Goal: Task Accomplishment & Management: Use online tool/utility

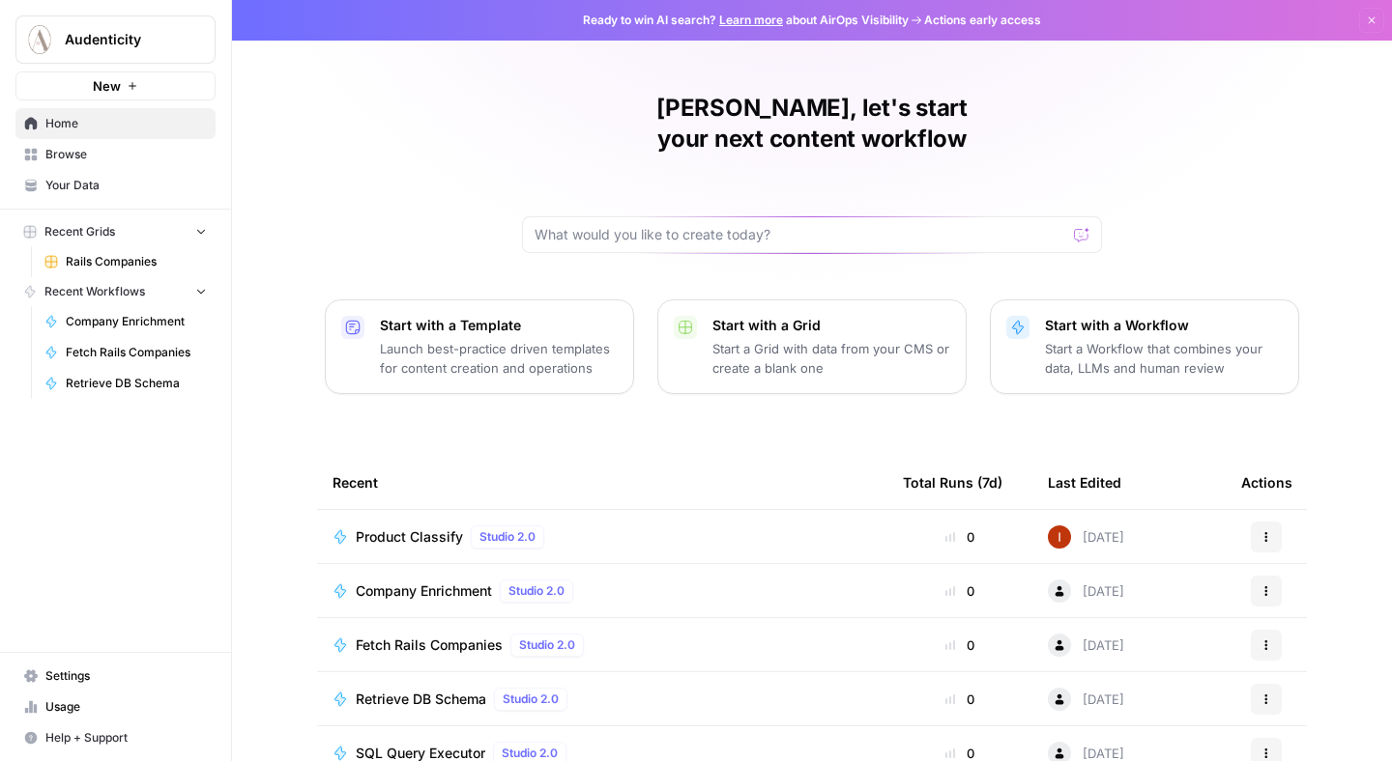
click at [156, 190] on span "Your Data" at bounding box center [125, 185] width 161 height 17
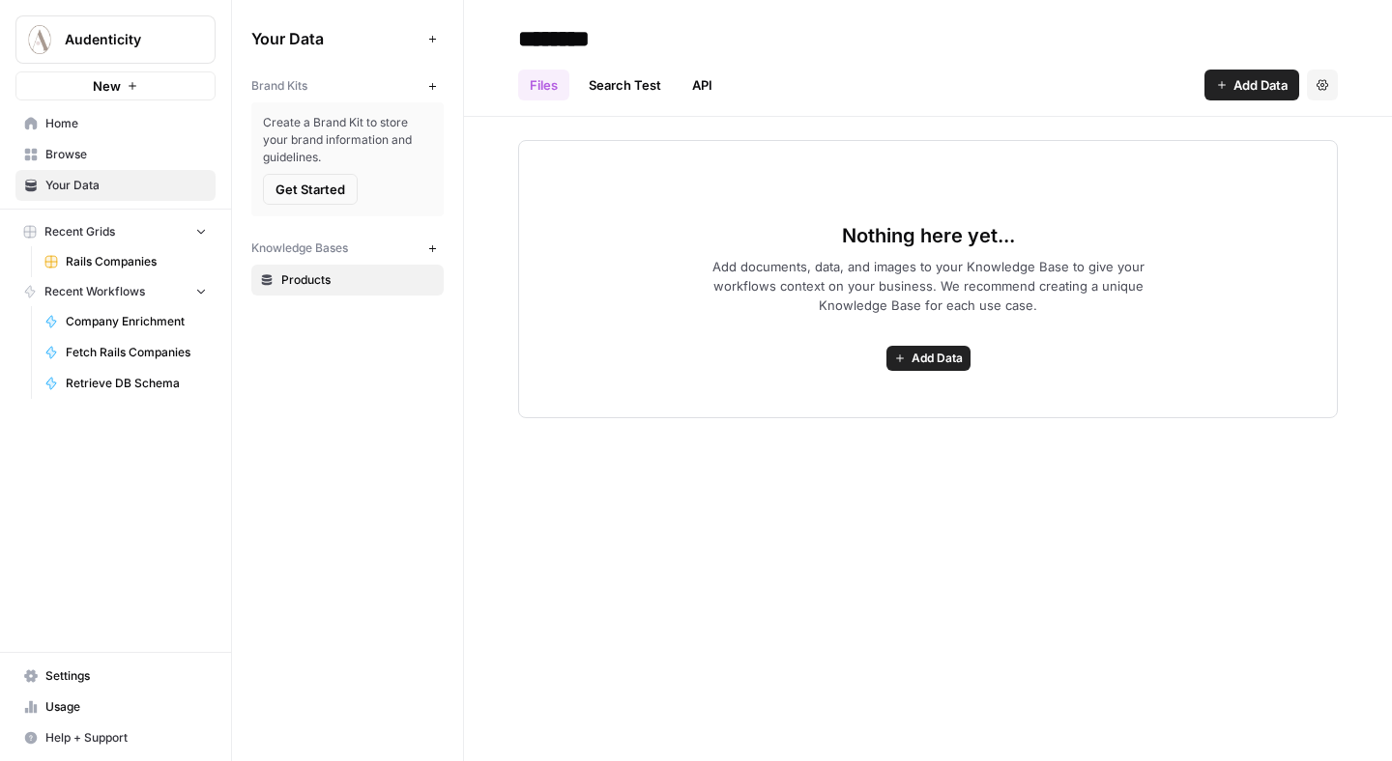
click at [175, 32] on span "Audenticity" at bounding box center [123, 39] width 117 height 19
click at [126, 263] on span "Rails Companies" at bounding box center [136, 261] width 141 height 17
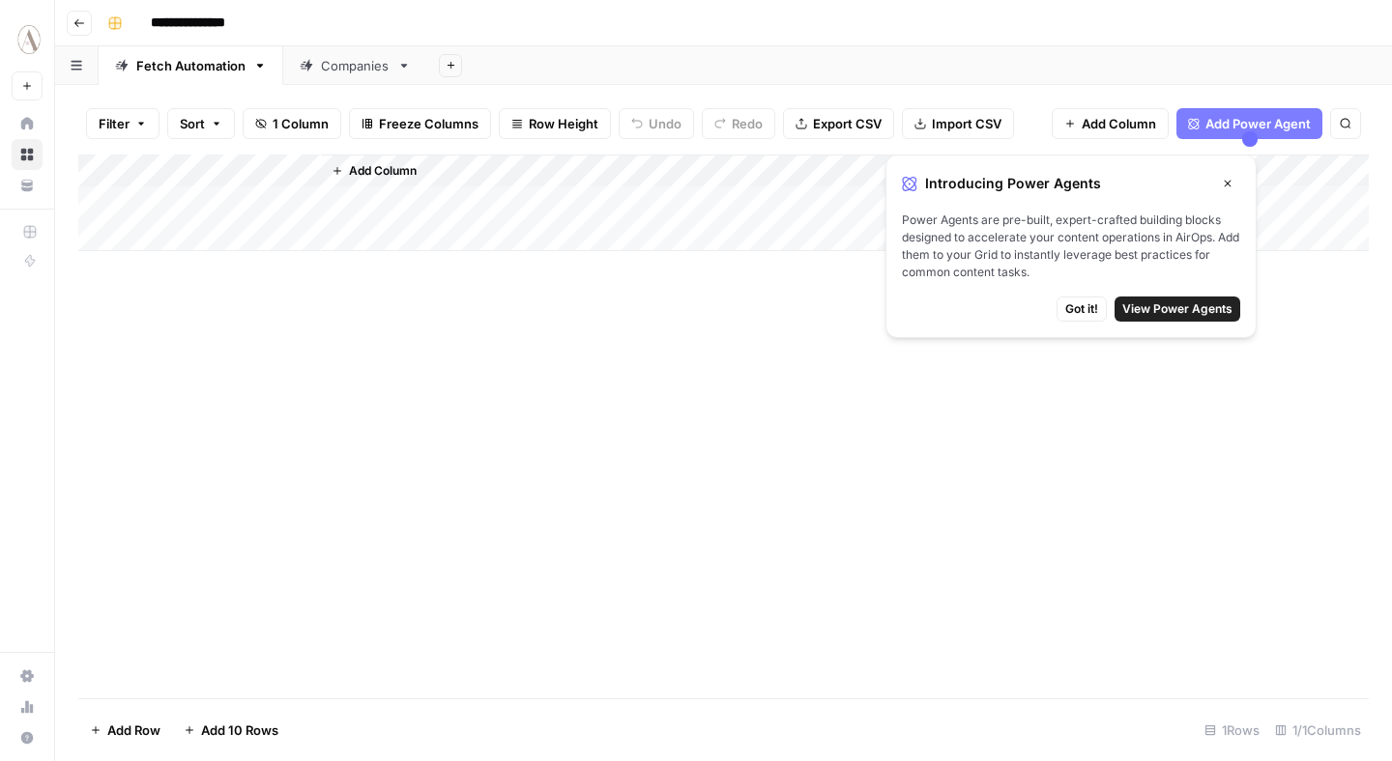
click at [83, 20] on icon "button" at bounding box center [79, 23] width 12 height 12
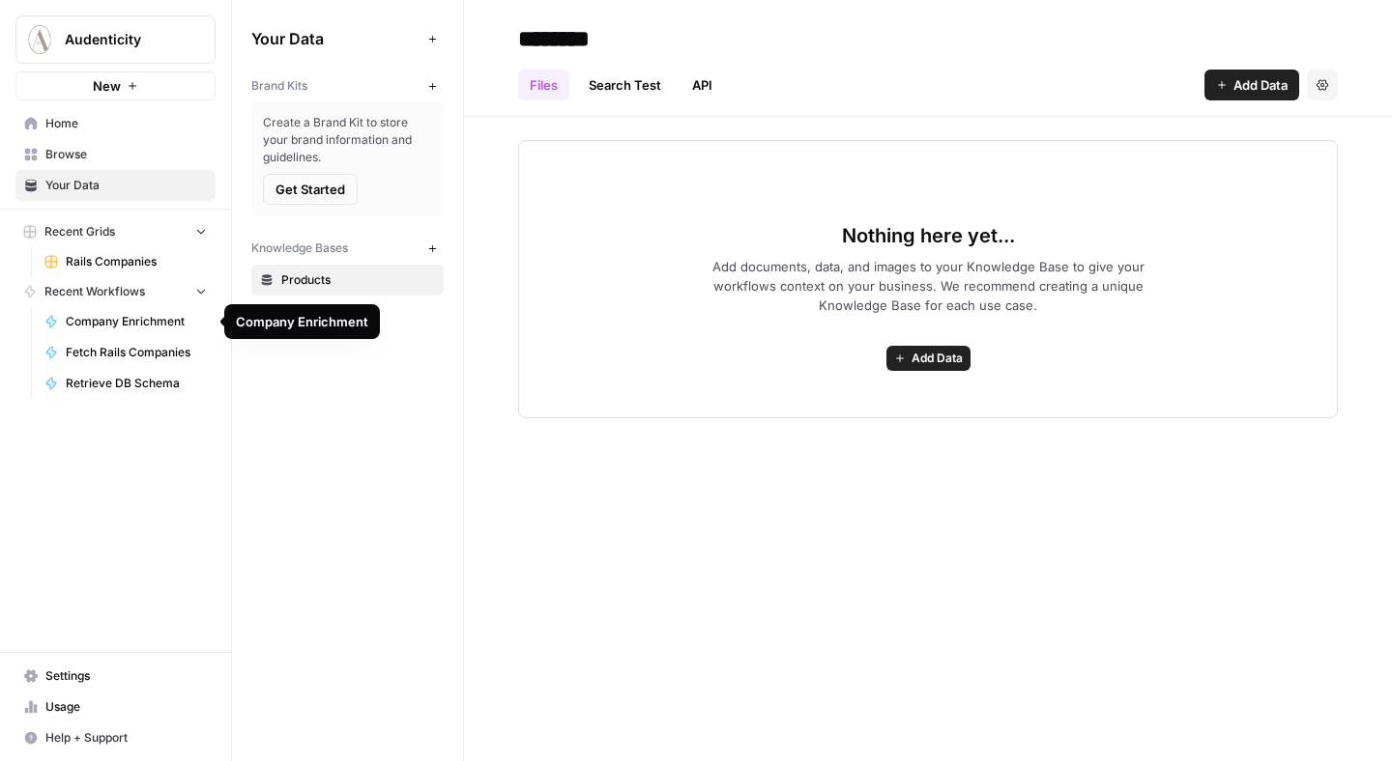
click at [107, 331] on link "Company Enrichment" at bounding box center [126, 321] width 180 height 31
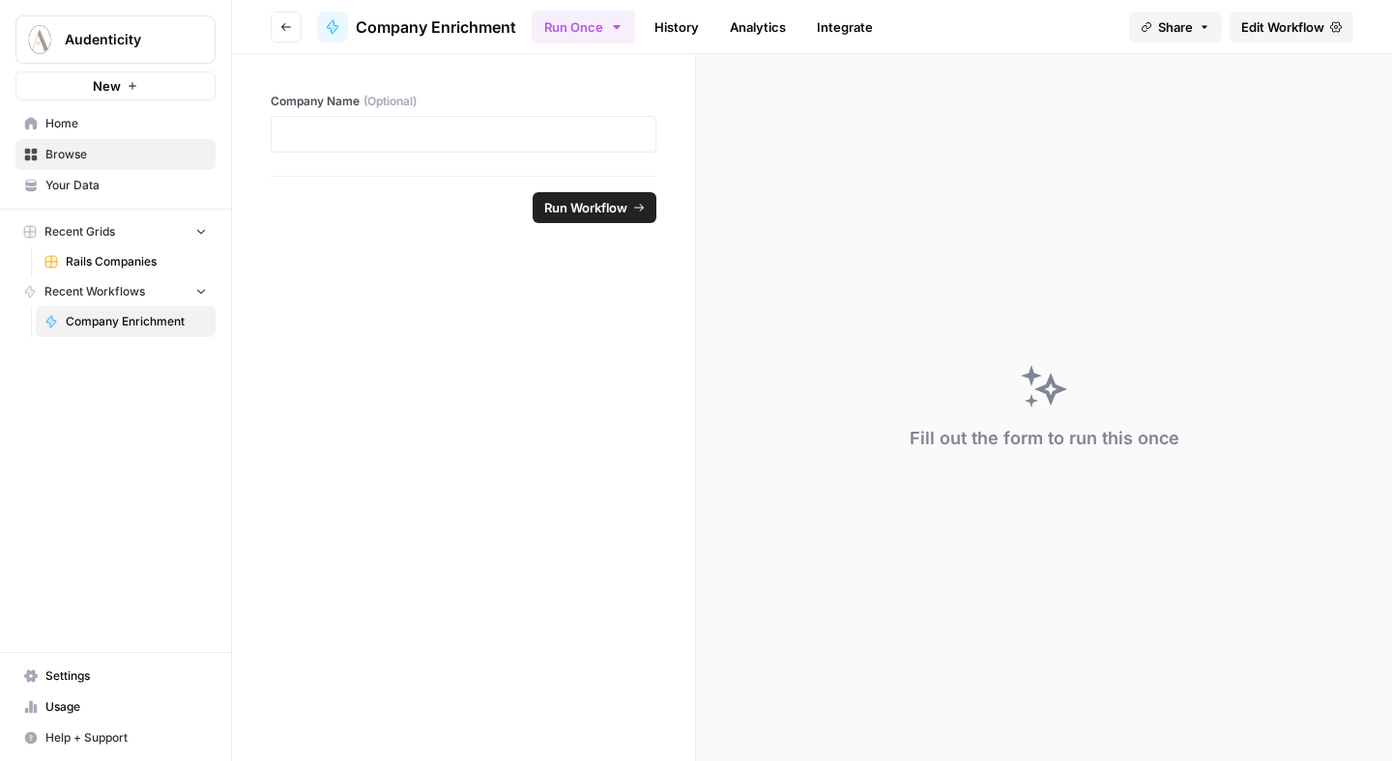
click at [91, 124] on span "Home" at bounding box center [125, 123] width 161 height 17
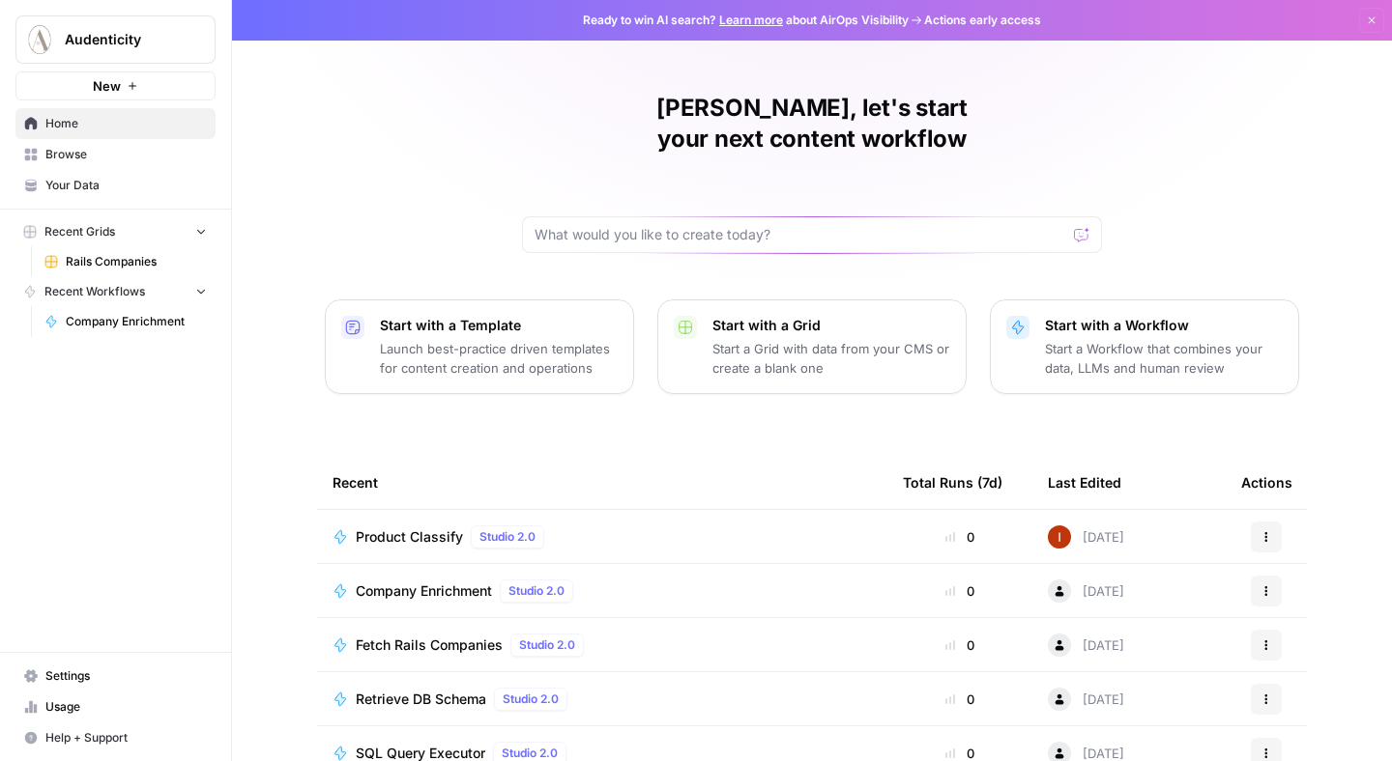
click at [1083, 316] on p "Start with a Workflow" at bounding box center [1164, 325] width 238 height 19
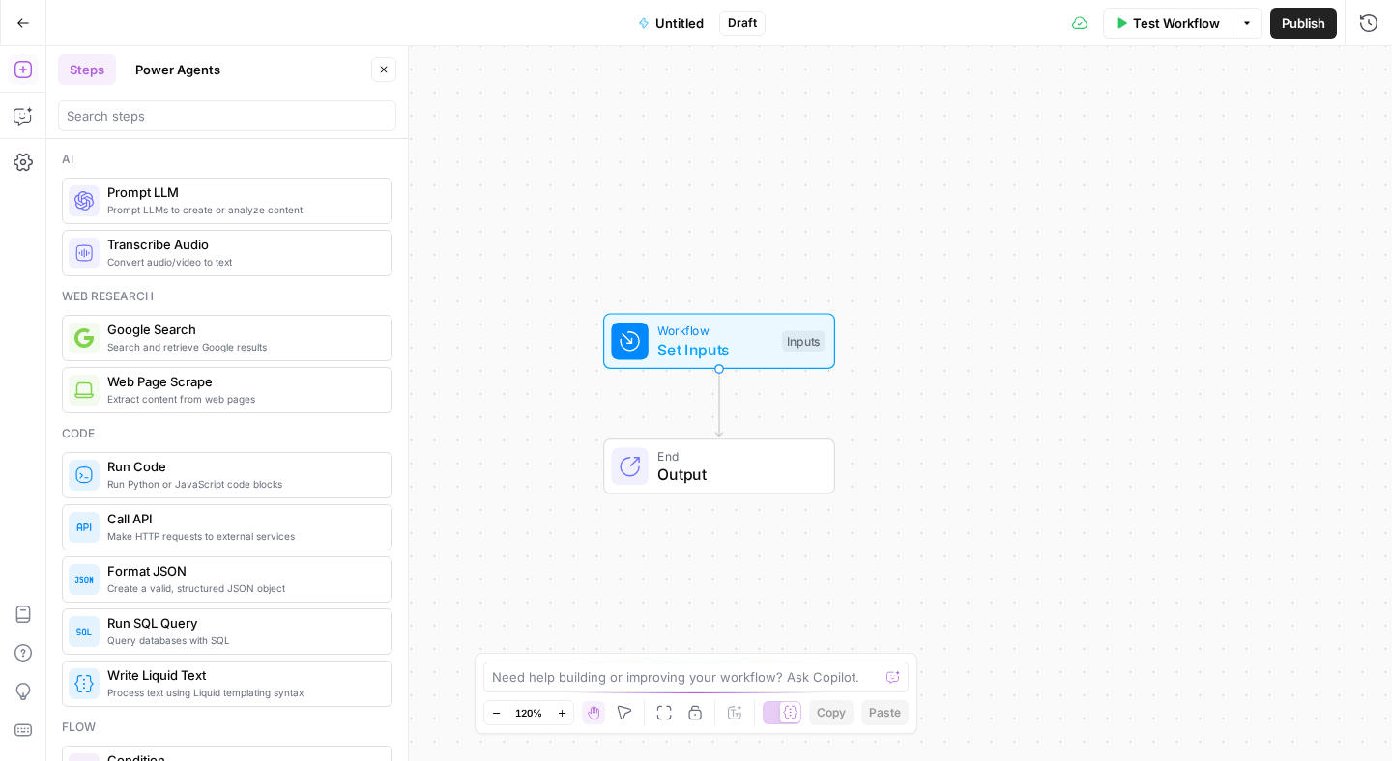
click at [18, 20] on icon "button" at bounding box center [23, 23] width 14 height 14
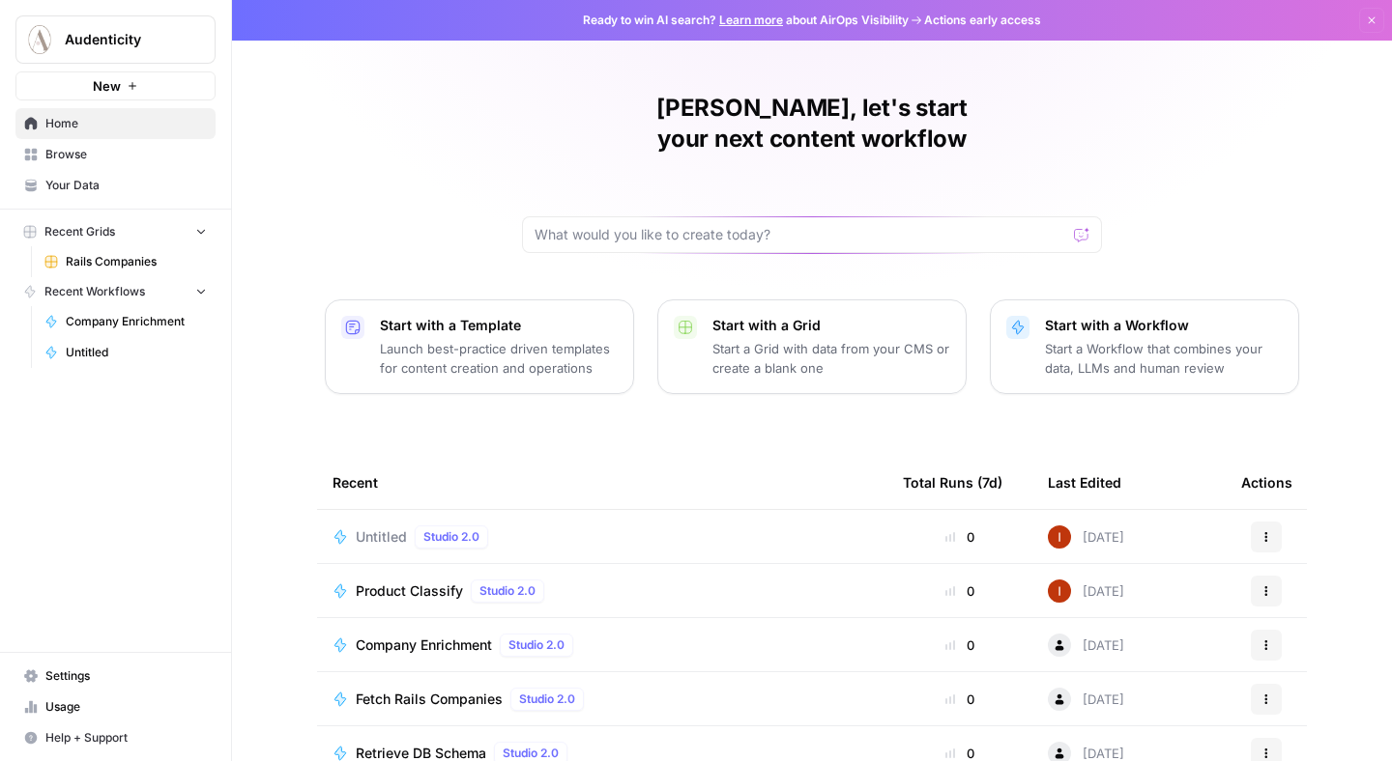
click at [235, 43] on icon "button" at bounding box center [235, 39] width 14 height 14
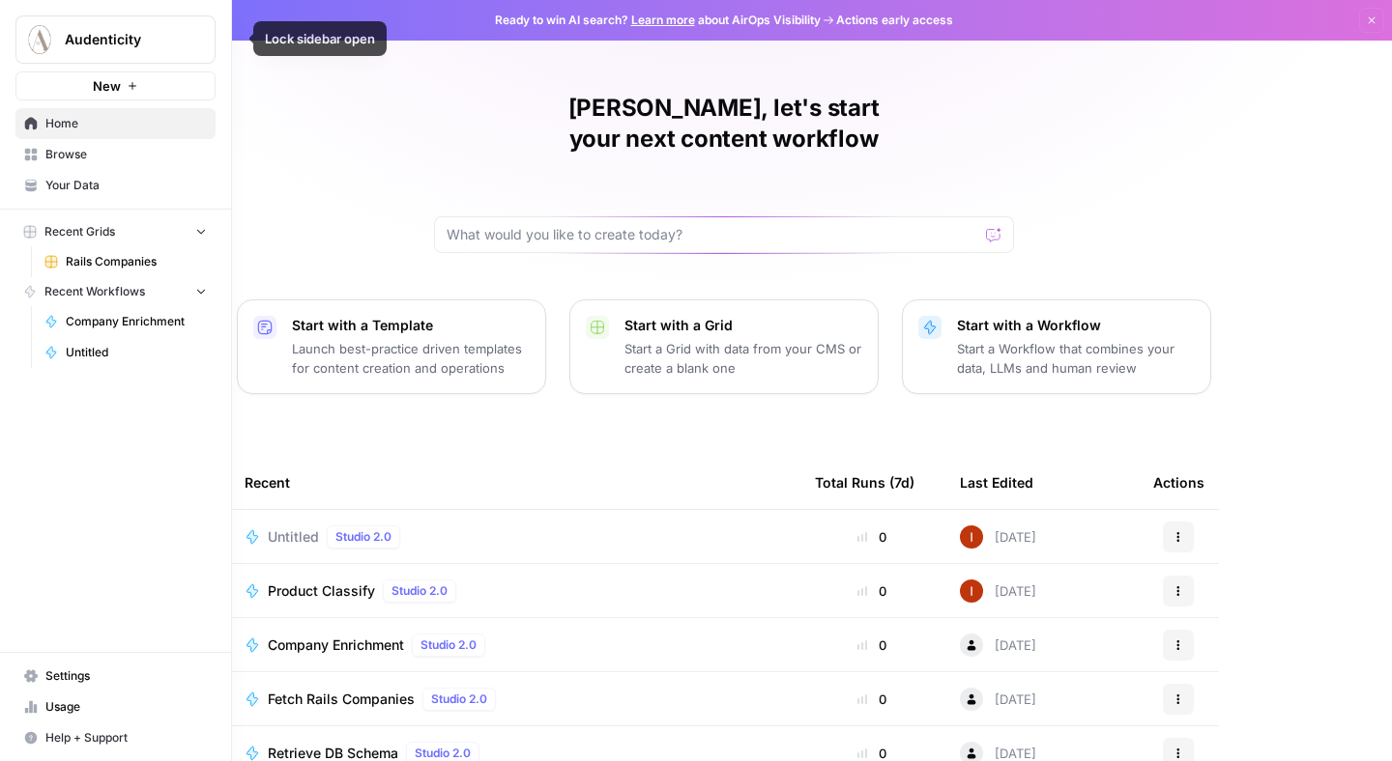
click at [231, 43] on icon "button" at bounding box center [235, 39] width 14 height 14
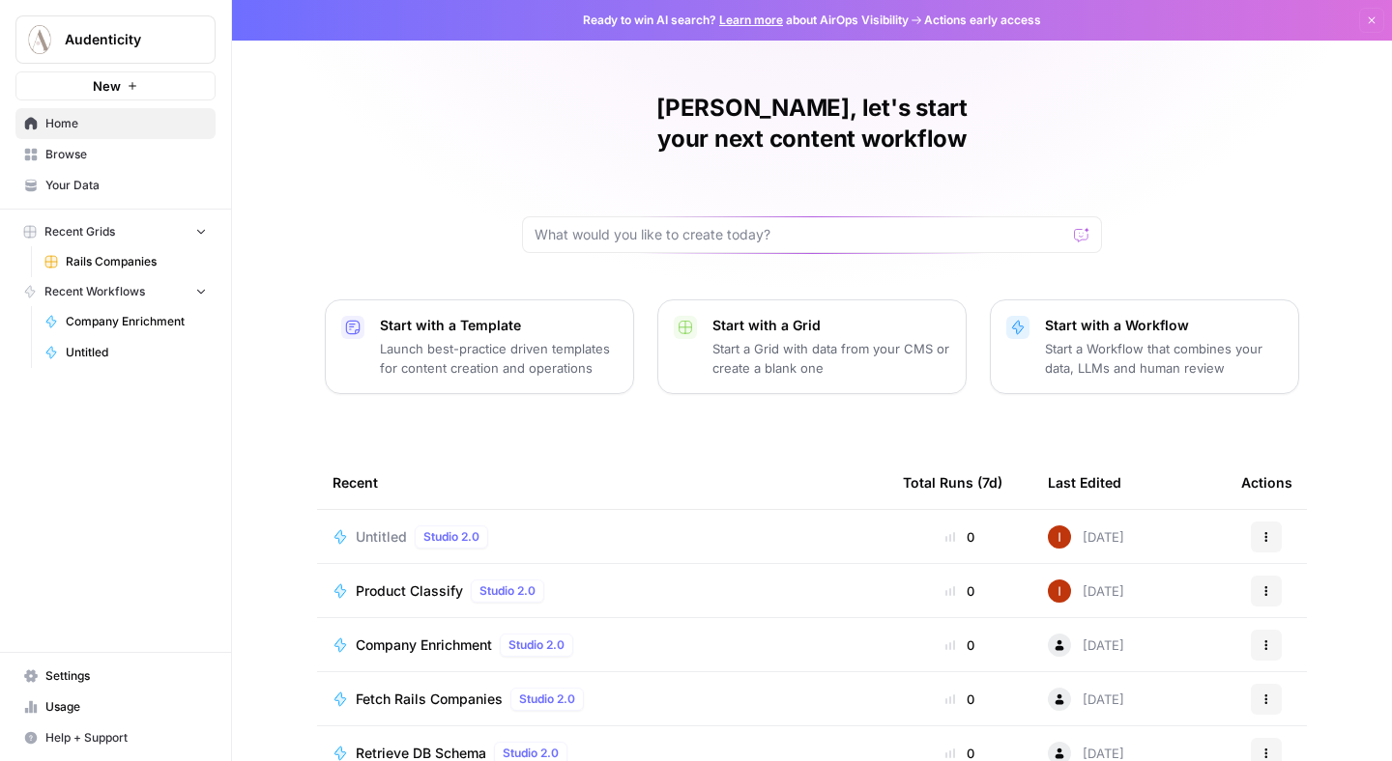
click at [230, 44] on icon "button" at bounding box center [235, 39] width 14 height 14
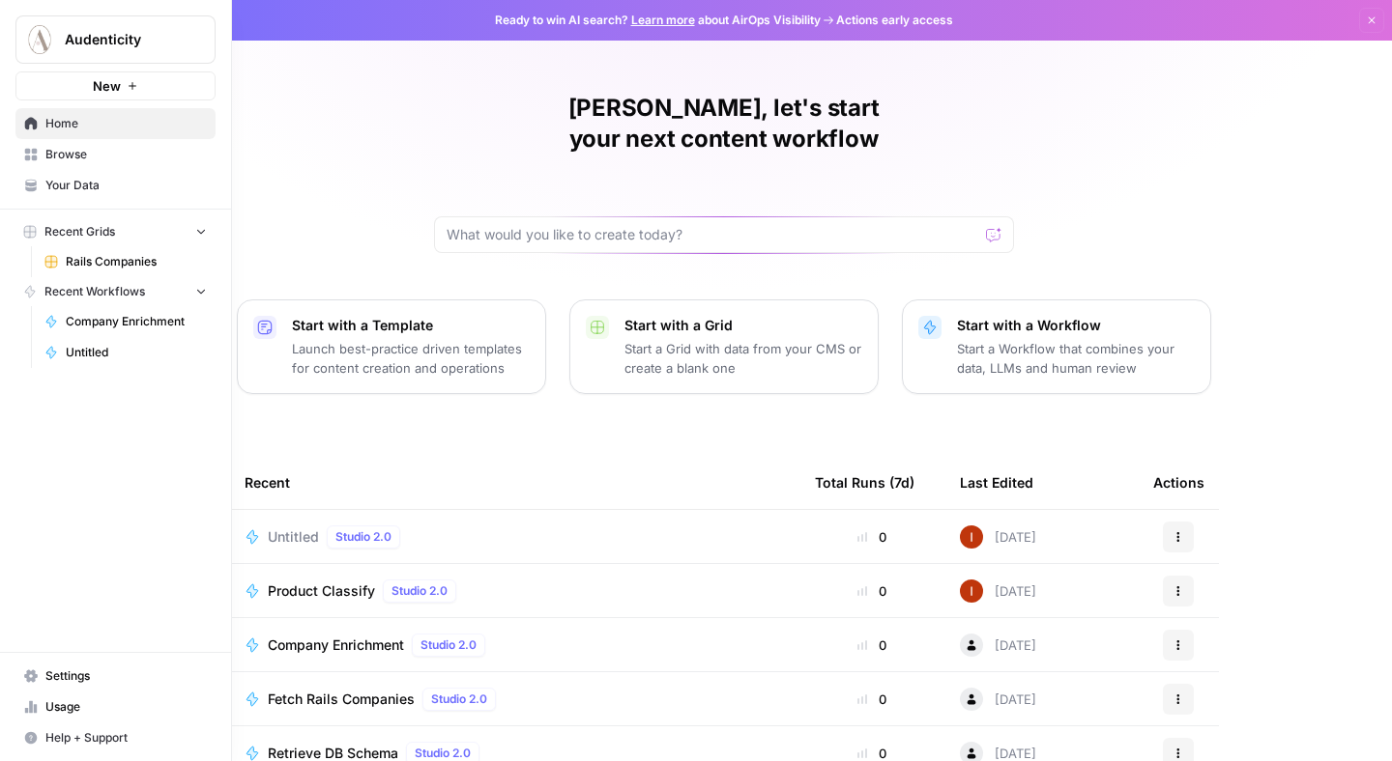
click at [147, 156] on span "Browse" at bounding box center [125, 154] width 161 height 17
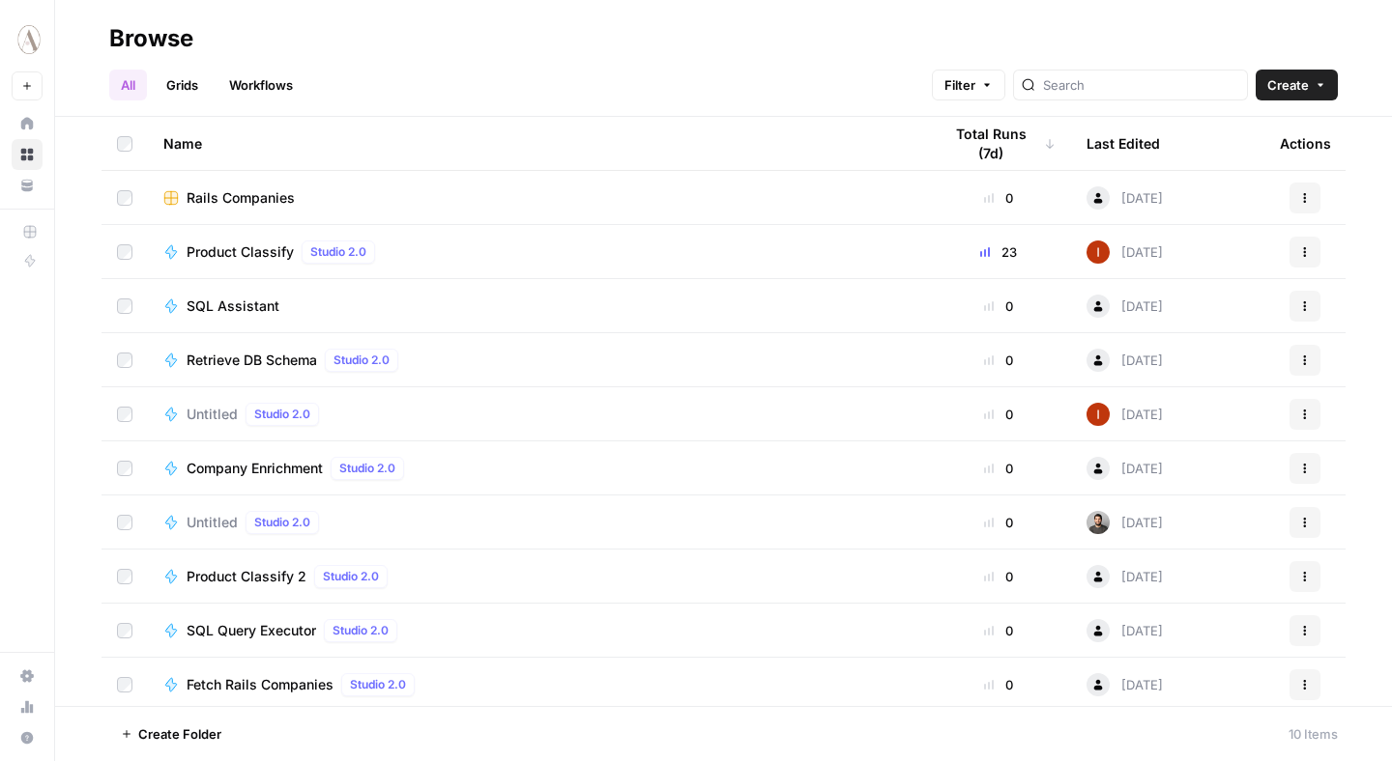
click at [1301, 95] on button "Create" at bounding box center [1296, 85] width 82 height 31
click at [1323, 84] on icon "button" at bounding box center [1320, 85] width 12 height 12
click at [1282, 94] on span "Create" at bounding box center [1288, 84] width 42 height 19
click at [1291, 109] on div "Folder Grid Workflow Agent ( Legacy )" at bounding box center [1252, 171] width 170 height 126
click at [1291, 94] on span "Create" at bounding box center [1288, 84] width 42 height 19
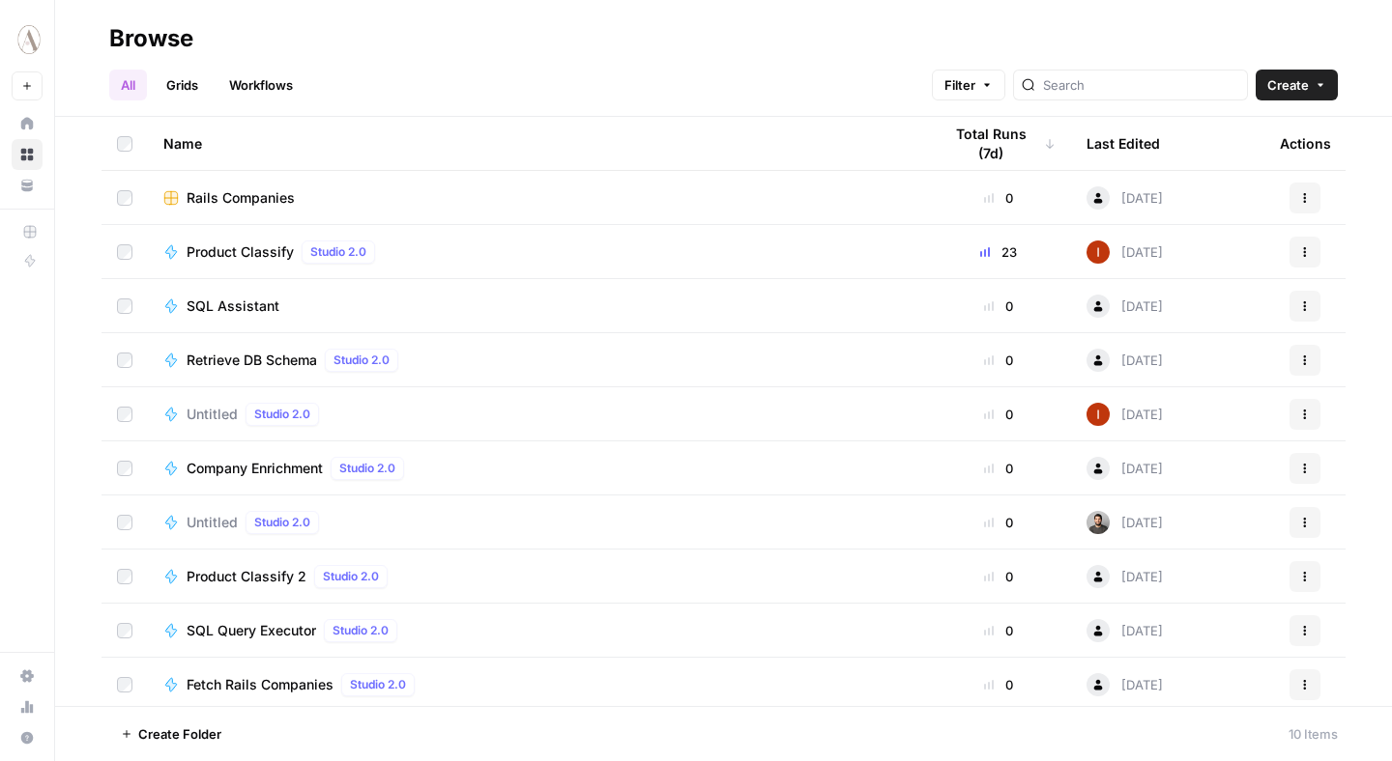
click at [1317, 86] on icon "button" at bounding box center [1320, 85] width 12 height 12
click at [1324, 85] on icon "button" at bounding box center [1320, 85] width 12 height 12
click at [1301, 99] on button "Create" at bounding box center [1296, 85] width 82 height 31
click at [1280, 70] on button "Create" at bounding box center [1296, 85] width 82 height 31
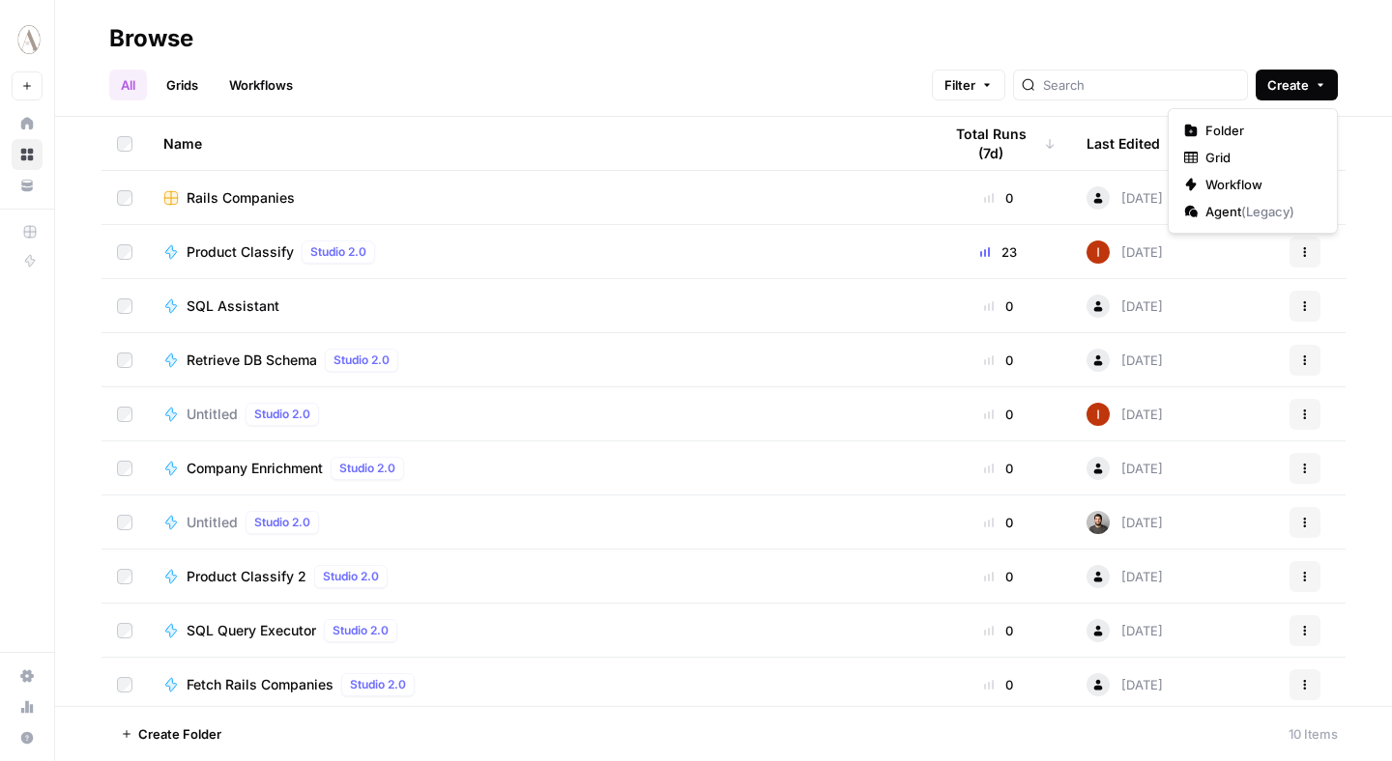
click at [1301, 86] on span "Create" at bounding box center [1288, 84] width 42 height 19
